Goal: Check status: Check status

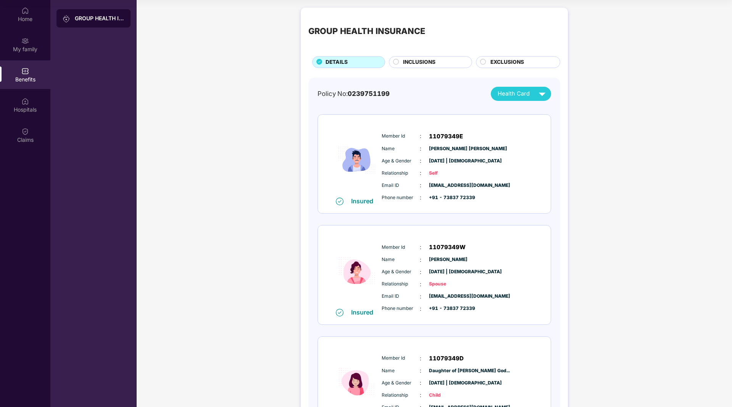
scroll to position [43, 0]
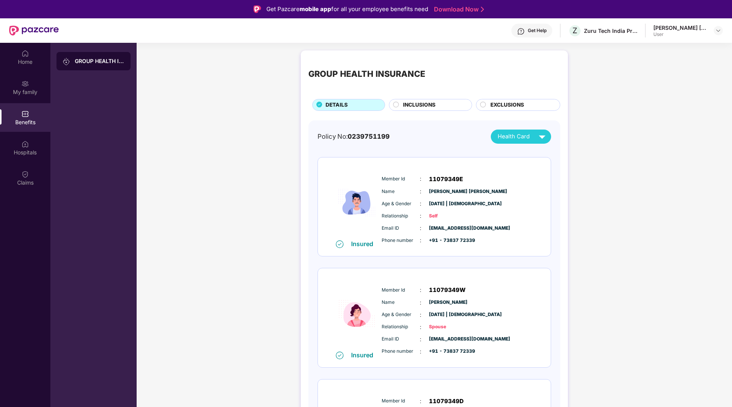
click at [98, 61] on div "GROUP HEALTH INSURANCE" at bounding box center [100, 61] width 50 height 8
click at [19, 90] on div "My family" at bounding box center [25, 92] width 50 height 8
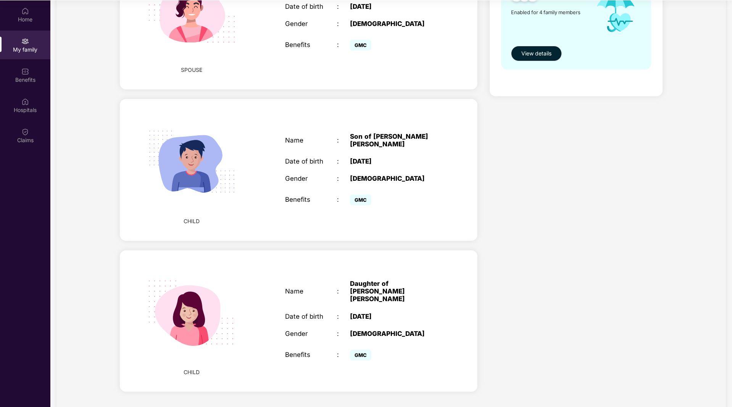
scroll to position [43, 0]
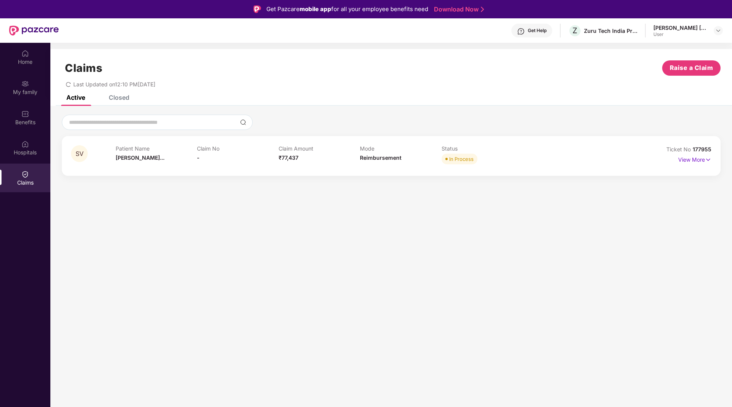
click at [187, 183] on div "SV Patient Name Sandip Vrajla... Claim No - Claim Amount ₹77,437 Mode Reimburse…" at bounding box center [391, 144] width 682 height 77
click at [195, 155] on div "Patient Name Sandip Vrajla..." at bounding box center [157, 155] width 82 height 21
click at [138, 159] on span "Sandip Vrajla..." at bounding box center [140, 157] width 49 height 6
click at [694, 157] on p "View More" at bounding box center [694, 158] width 33 height 10
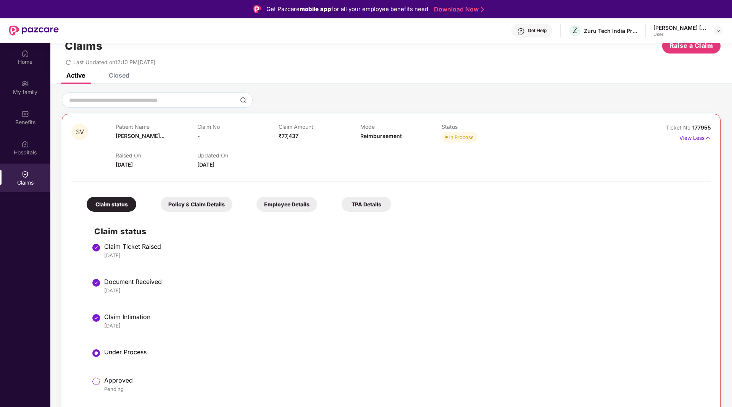
scroll to position [43, 0]
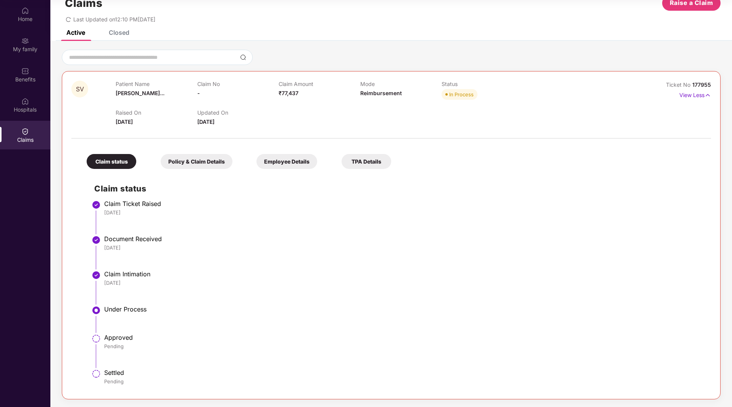
click at [291, 163] on div "Employee Details" at bounding box center [287, 161] width 61 height 15
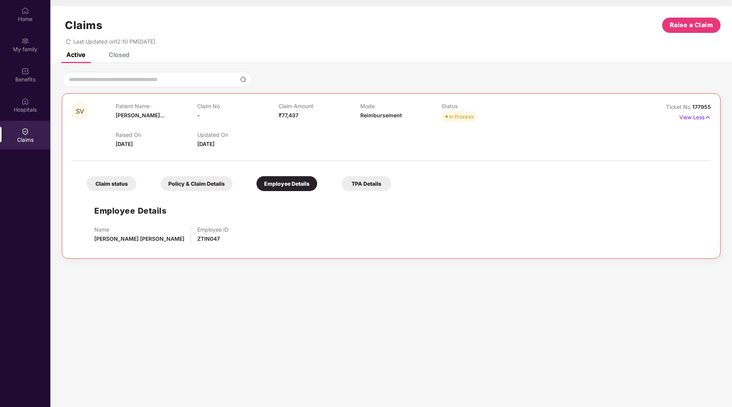
click at [207, 186] on div "Policy & Claim Details" at bounding box center [197, 183] width 72 height 15
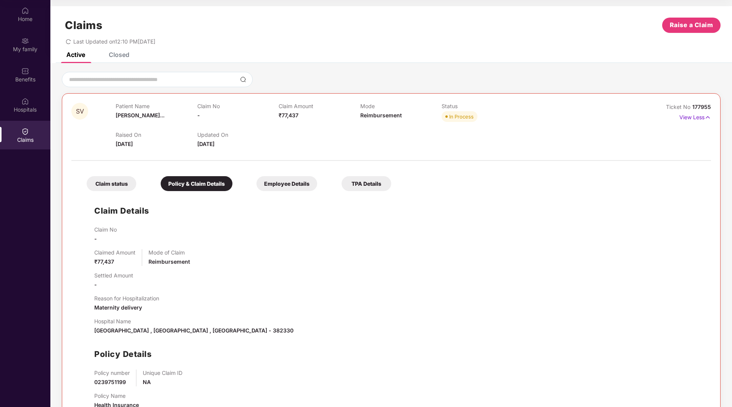
click at [368, 188] on div "TPA Details" at bounding box center [367, 183] width 50 height 15
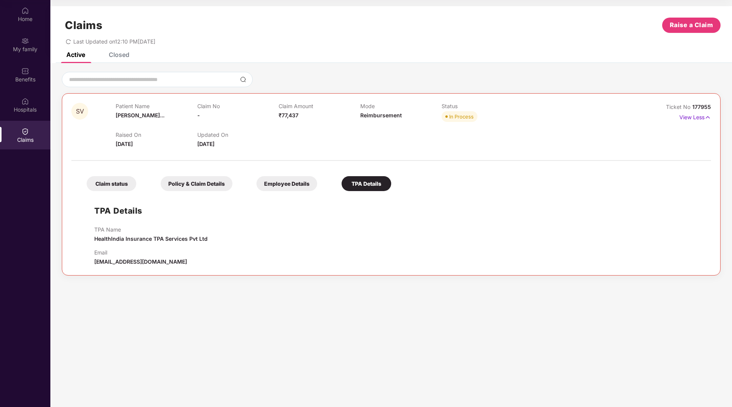
click at [197, 179] on div "Policy & Claim Details" at bounding box center [197, 183] width 72 height 15
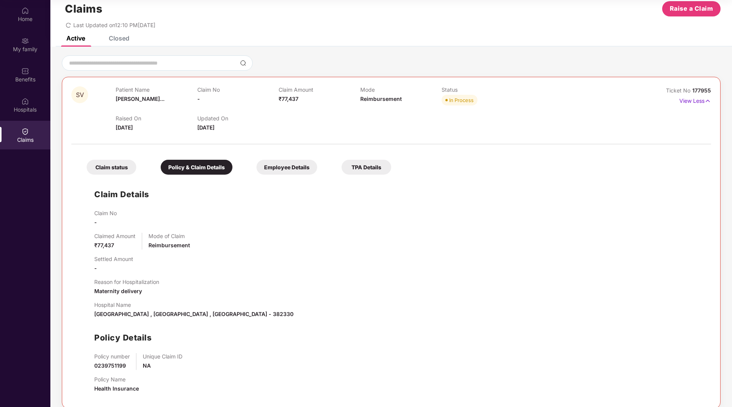
scroll to position [26, 0]
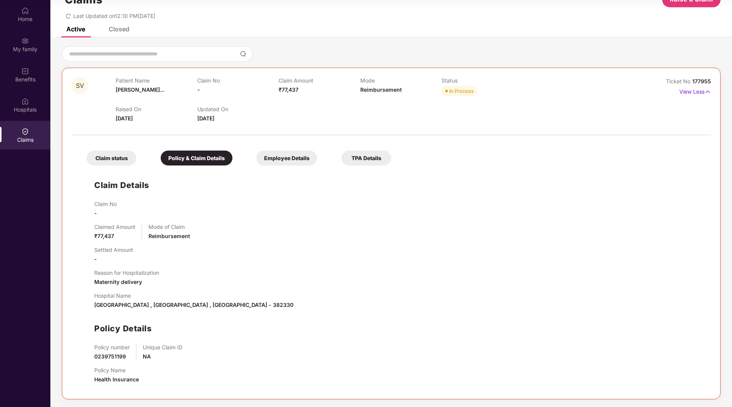
click at [100, 164] on div "Claim status" at bounding box center [112, 157] width 50 height 15
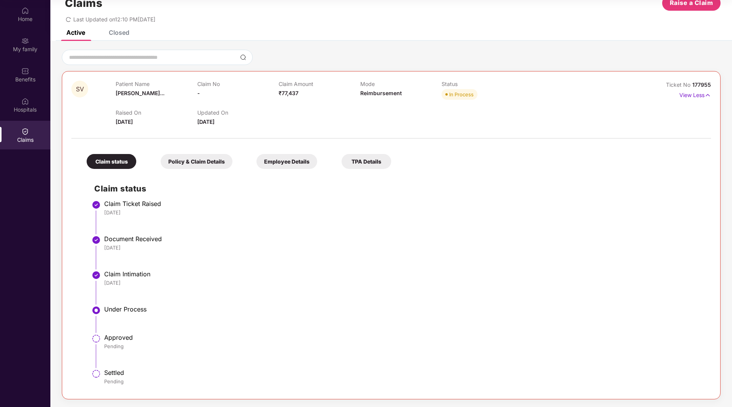
click at [687, 97] on p "View Less" at bounding box center [695, 94] width 32 height 10
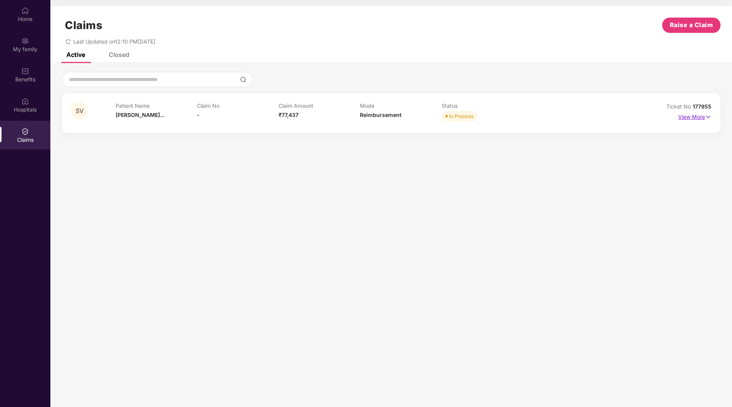
click at [686, 116] on p "View More" at bounding box center [694, 116] width 33 height 10
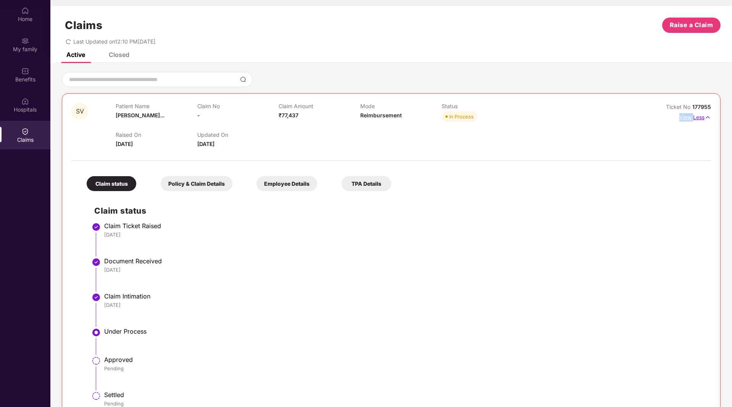
click at [686, 116] on p "View Less" at bounding box center [695, 116] width 32 height 10
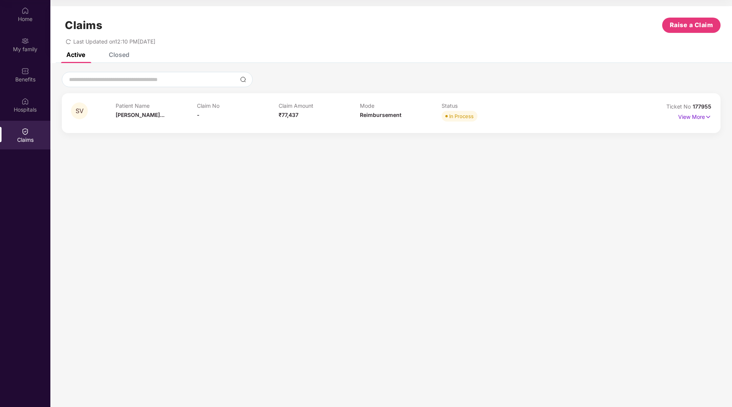
click at [532, 204] on section "Claims Raise a Claim Last Updated on 12:10 PM, 23 Sep 2025 Active Closed SV Pat…" at bounding box center [391, 203] width 682 height 407
